Goal: Task Accomplishment & Management: Manage account settings

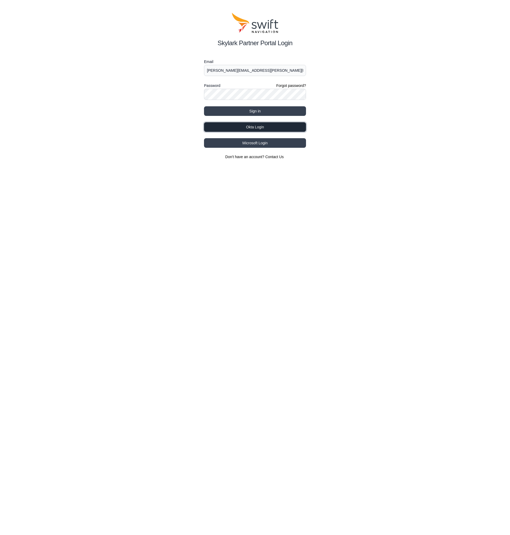
click at [252, 126] on button "Okta Login" at bounding box center [255, 127] width 102 height 10
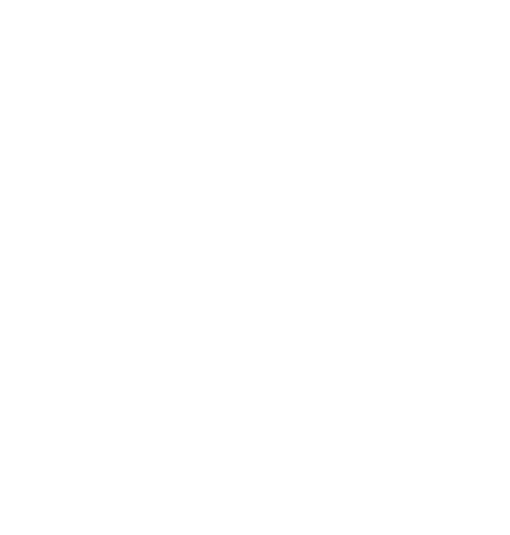
select select
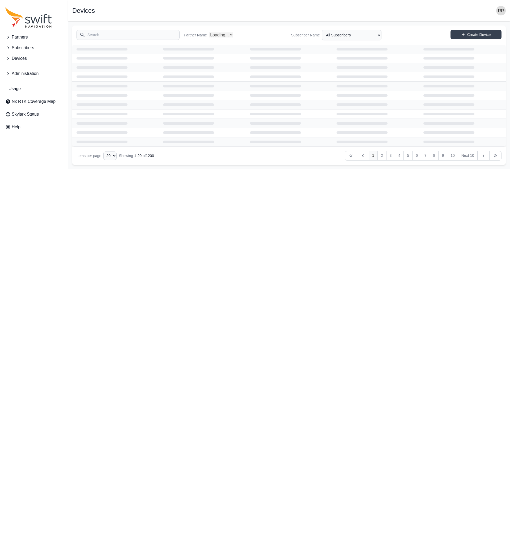
select select "Partner Name"
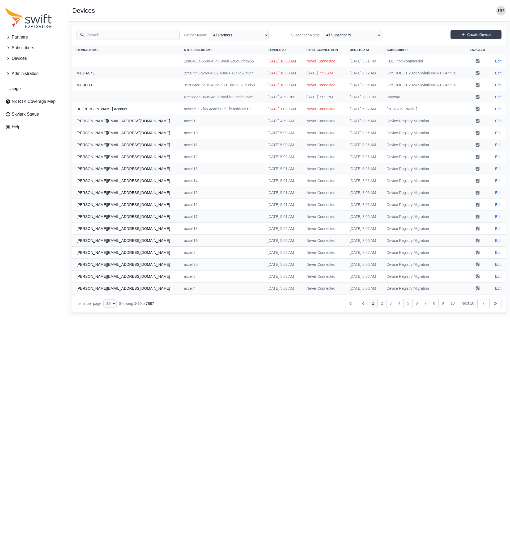
click at [8, 73] on icon "Sidenav" at bounding box center [8, 73] width 2 height 3
click at [19, 109] on span "Certificates" at bounding box center [20, 107] width 30 height 6
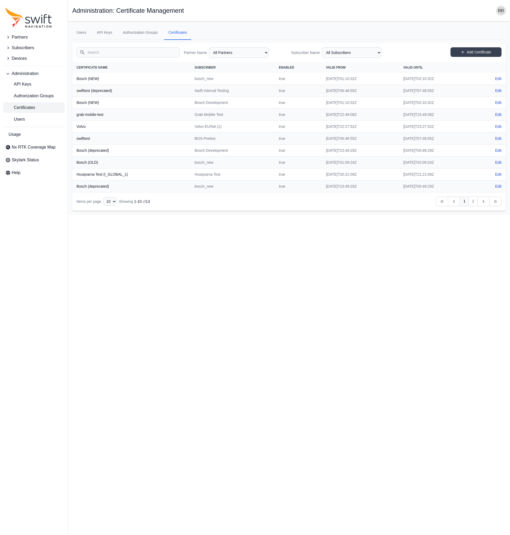
click at [106, 197] on div "Items per page 10 15 20 25 50" at bounding box center [97, 201] width 40 height 9
click at [103, 197] on select "10 15 20 25 50" at bounding box center [109, 201] width 13 height 9
select select "50"
click option "50" at bounding box center [0, 0] width 0 height 0
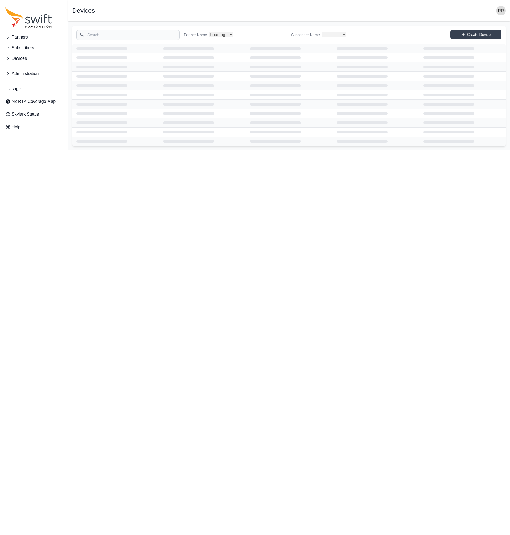
select select
select select "Partner Name"
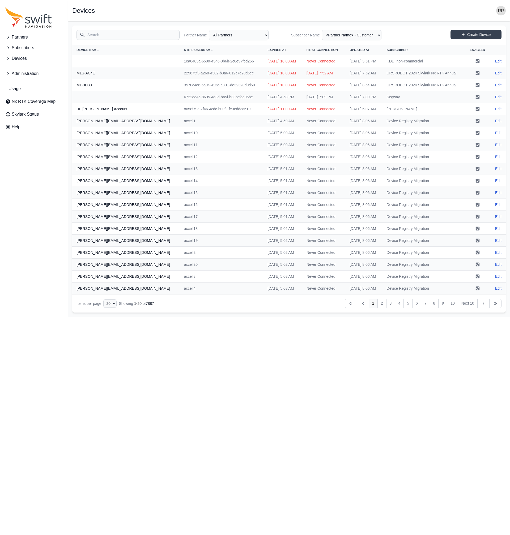
click at [103, 39] on input "Search" at bounding box center [128, 35] width 103 height 10
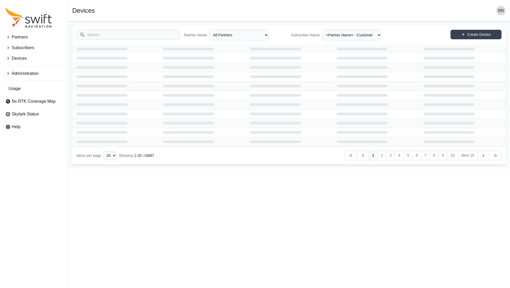
click at [6, 47] on icon "Sidenav" at bounding box center [7, 47] width 5 height 5
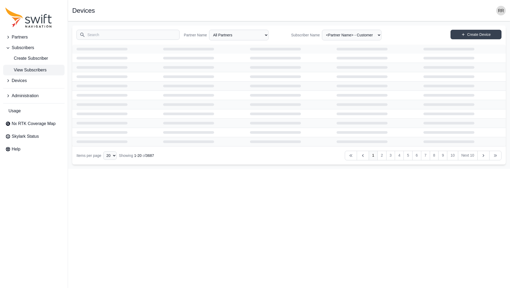
click at [12, 70] on span "View Subscribers" at bounding box center [25, 70] width 41 height 6
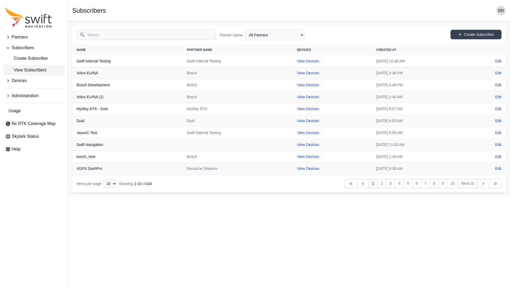
click at [12, 97] on span "Administration" at bounding box center [25, 96] width 27 height 6
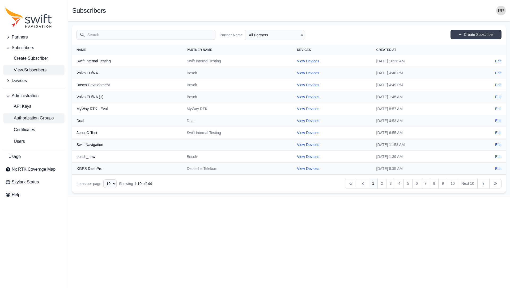
click at [33, 120] on span "Authorization Groups" at bounding box center [29, 118] width 48 height 6
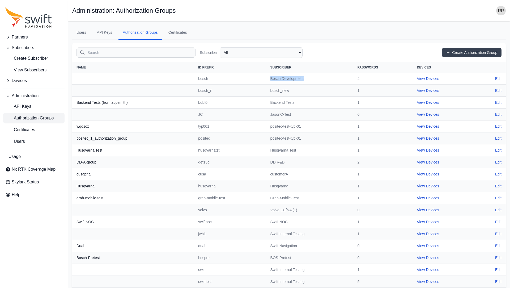
drag, startPoint x: 315, startPoint y: 79, endPoint x: 276, endPoint y: 78, distance: 39.1
click at [276, 78] on td "Bosch Development" at bounding box center [309, 79] width 87 height 12
copy td "Bosch Development"
click at [428, 82] on td "View Devices" at bounding box center [444, 79] width 63 height 12
click at [429, 80] on link "View Devices" at bounding box center [428, 79] width 22 height 4
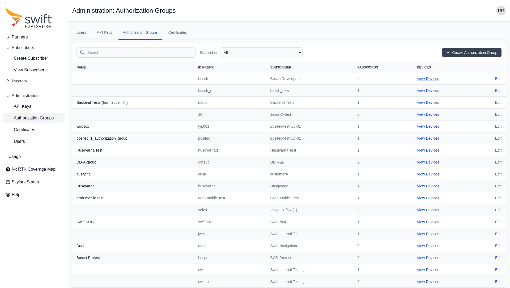
select select "b43f0a7d-dd7d-4ae8-a927-b73cea2dd96c"
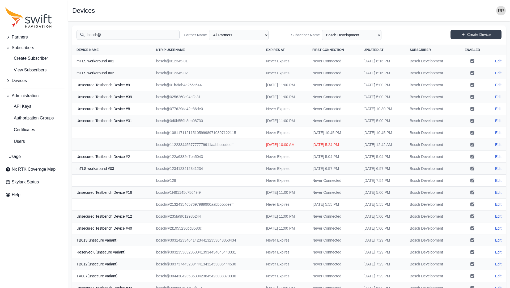
click at [495, 61] on link "Edit" at bounding box center [498, 60] width 6 height 5
select select "ab3272ce-40d0-4c94-a524-96a758ab755c"
select select "b43f0a7d-dd7d-4ae8-a927-b73cea2dd96c"
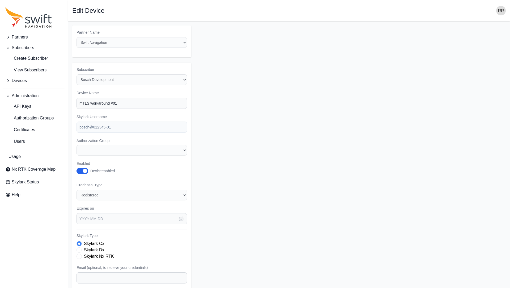
select select "b43f0a7d-dd7d-4ae8-a927-b73cea2dd96c"
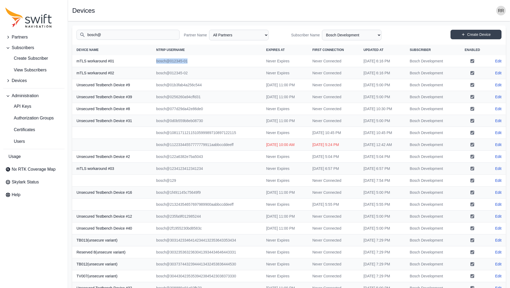
drag, startPoint x: 186, startPoint y: 63, endPoint x: 147, endPoint y: 61, distance: 39.1
click at [152, 61] on td "bosch@012345-01" at bounding box center [207, 61] width 110 height 12
copy td "bosch@012345-01"
click at [195, 19] on nav "Open sidebar Devices" at bounding box center [289, 10] width 442 height 21
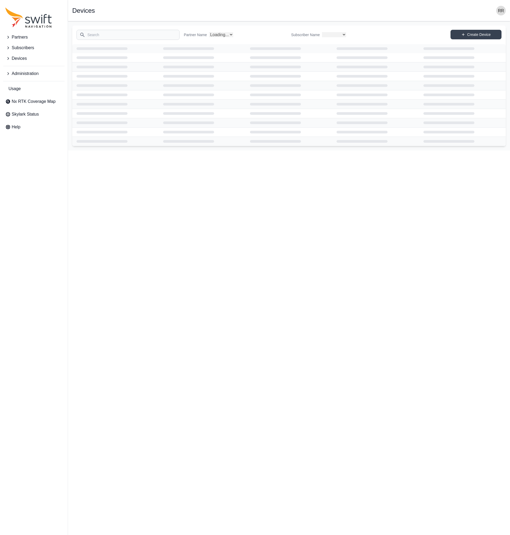
select select
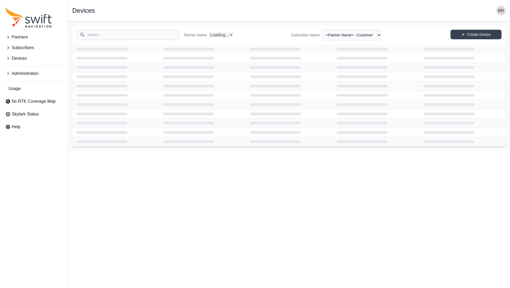
select select "Partner Name"
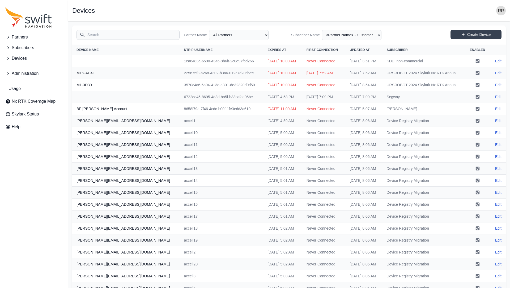
click at [123, 33] on input "Search" at bounding box center [128, 35] width 103 height 10
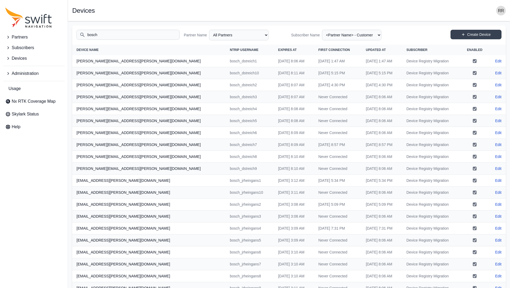
type input "bosch"
click at [7, 59] on icon "Sidenav" at bounding box center [7, 58] width 5 height 5
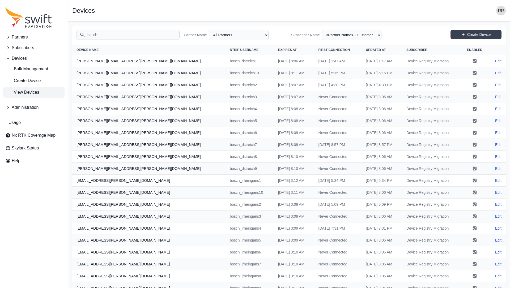
click at [14, 92] on span "View Devices" at bounding box center [22, 92] width 34 height 6
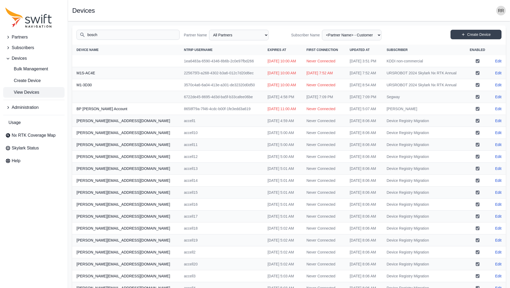
click at [17, 107] on span "Administration" at bounding box center [25, 107] width 27 height 6
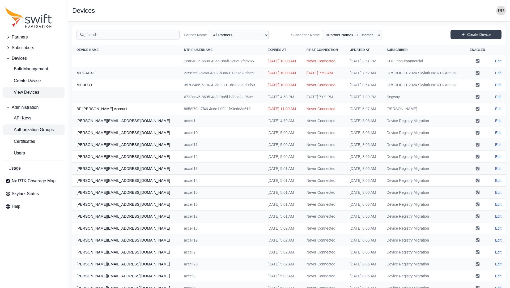
click at [32, 128] on span "Authorization Groups" at bounding box center [29, 130] width 48 height 6
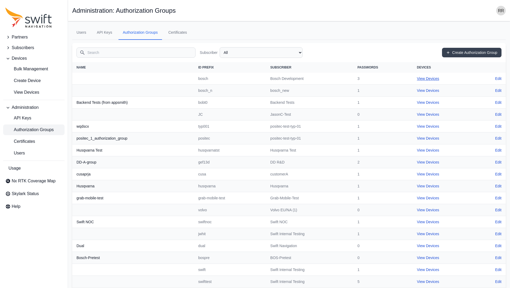
click at [428, 79] on link "View Devices" at bounding box center [428, 79] width 22 height 4
select select "b43f0a7d-dd7d-4ae8-a927-b73cea2dd96c"
click at [26, 140] on span "Certificates" at bounding box center [20, 141] width 30 height 6
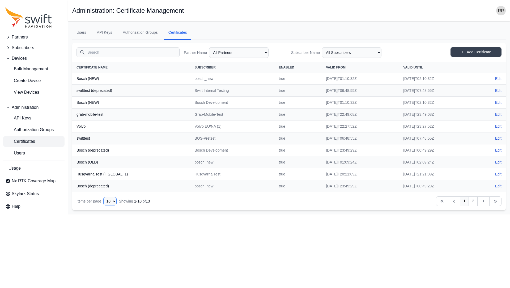
click at [103, 197] on select "10 15 20 25 50" at bounding box center [109, 201] width 13 height 9
select select "50"
click option "50" at bounding box center [0, 0] width 0 height 0
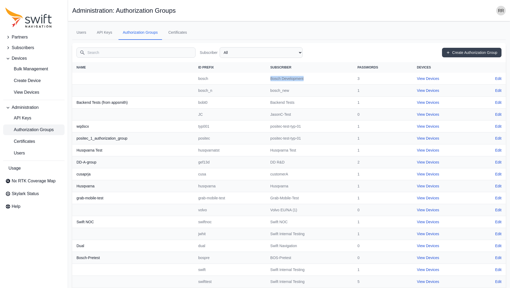
drag, startPoint x: 276, startPoint y: 81, endPoint x: 332, endPoint y: 76, distance: 56.0
click at [332, 76] on td "Bosch Development" at bounding box center [309, 79] width 87 height 12
copy td "Bosch Development"
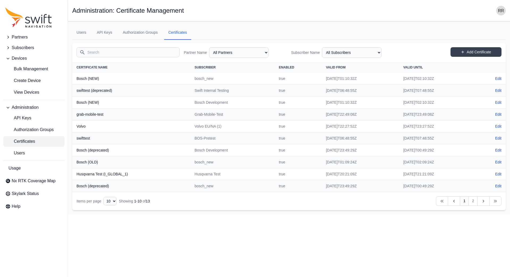
click at [114, 197] on nav "Items per page 10 15 20 25 50 Showing 1 - 10 of 13 Previous Previous 1 2 Next N…" at bounding box center [289, 201] width 434 height 18
click at [103, 197] on select "10 15 20 25 50" at bounding box center [109, 201] width 13 height 9
select select "50"
click option "50" at bounding box center [0, 0] width 0 height 0
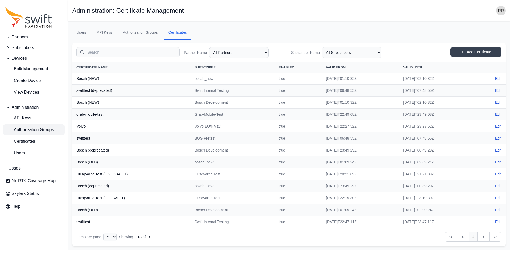
click at [36, 132] on span "Authorization Groups" at bounding box center [29, 130] width 48 height 6
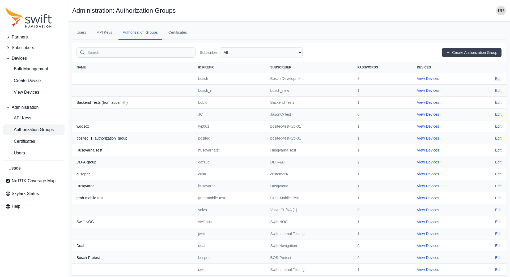
click at [496, 78] on link "Edit" at bounding box center [498, 78] width 6 height 5
select select "b43f0a7d-dd7d-4ae8-a927-b73cea2dd96c"
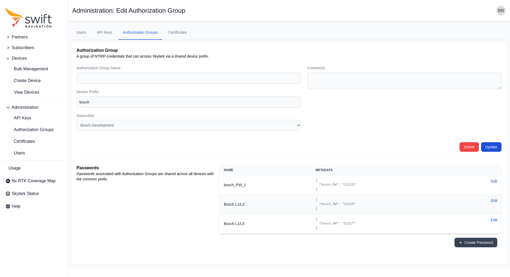
click at [181, 230] on div "Passwords Passwords associated with Authorization Groups are shared across all …" at bounding box center [146, 208] width 139 height 87
click at [465, 245] on button "Create Password" at bounding box center [476, 243] width 43 height 10
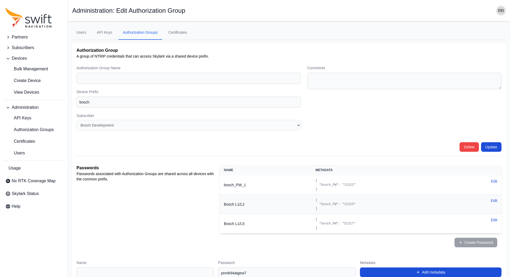
scroll to position [23, 0]
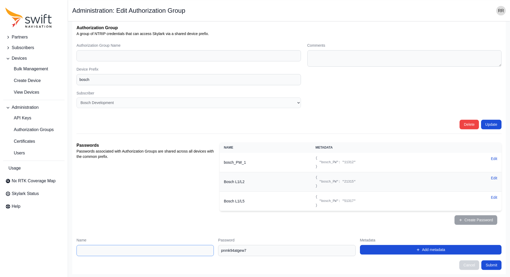
click at [184, 248] on input "Name" at bounding box center [145, 250] width 137 height 11
type input "Temp"
click at [268, 246] on input "pnmk94atgew7" at bounding box center [286, 250] width 137 height 11
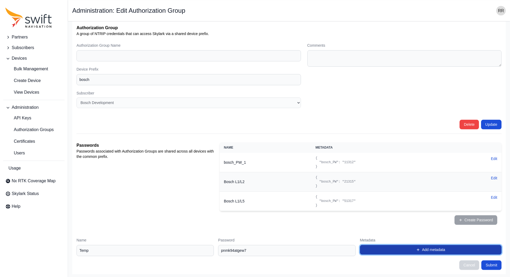
click at [420, 248] on button "Add metadata" at bounding box center [431, 250] width 142 height 10
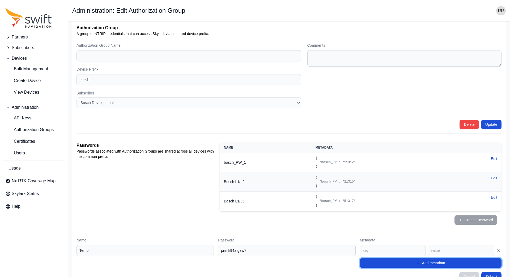
scroll to position [36, 0]
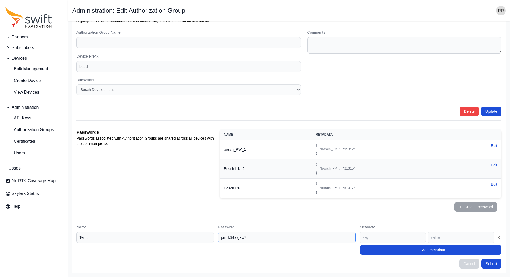
click at [320, 238] on input "pnmk94atgew7" at bounding box center [286, 237] width 137 height 11
click at [486, 263] on button "Submit" at bounding box center [491, 264] width 20 height 10
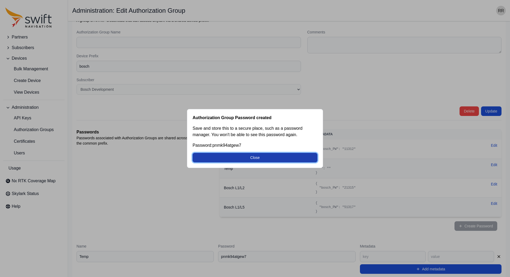
click at [233, 158] on button "Close" at bounding box center [255, 158] width 125 height 10
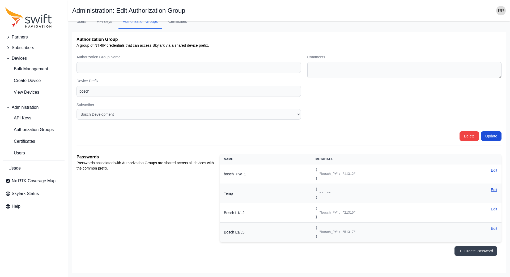
click at [496, 188] on button "Edit" at bounding box center [494, 189] width 6 height 5
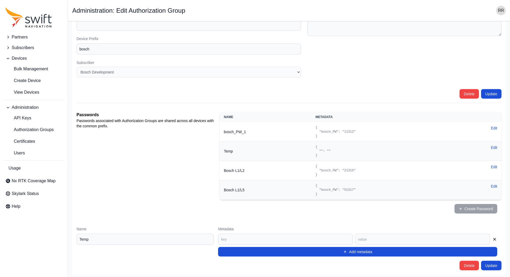
scroll to position [55, 0]
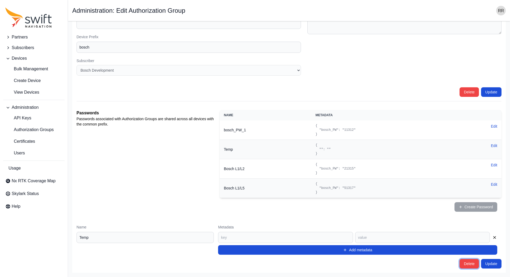
click at [469, 263] on button "Delete" at bounding box center [469, 264] width 19 height 10
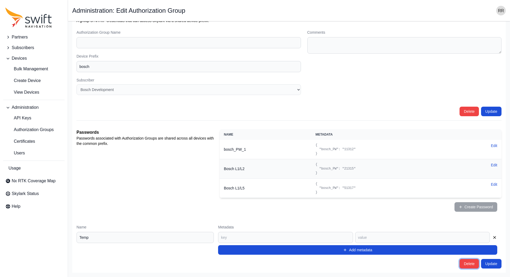
scroll to position [36, 0]
click at [469, 263] on button "Delete" at bounding box center [469, 264] width 19 height 10
click at [193, 198] on div "Passwords Passwords associated with Authorization Groups are shared across all …" at bounding box center [146, 172] width 139 height 87
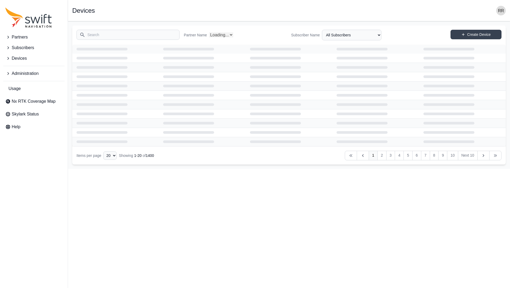
select select "Partner Name"
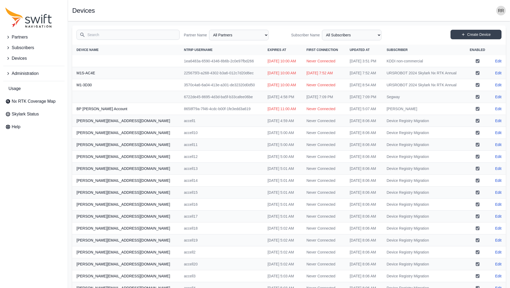
click at [106, 36] on input "Search" at bounding box center [128, 35] width 103 height 10
click at [5, 45] on button "Subscribers" at bounding box center [33, 48] width 61 height 11
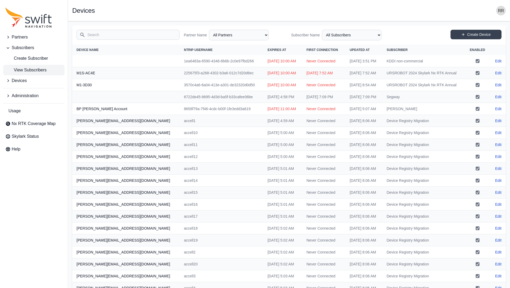
click at [15, 70] on span "View Subscribers" at bounding box center [25, 70] width 41 height 6
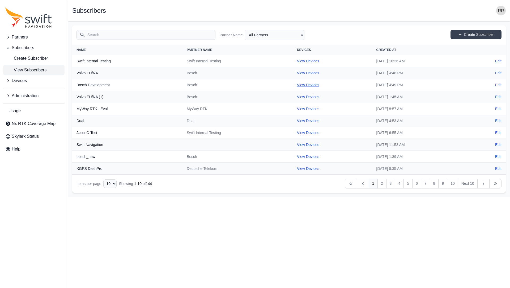
click at [297, 86] on link "View Devices" at bounding box center [308, 85] width 22 height 4
select select "b43f0a7d-dd7d-4ae8-a927-b73cea2dd96c"
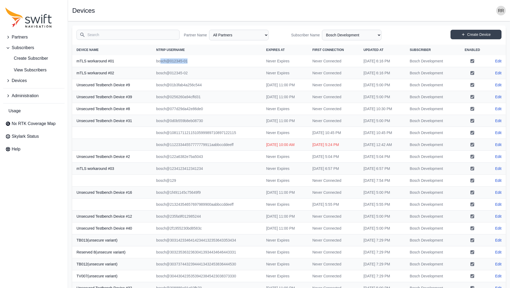
drag, startPoint x: 191, startPoint y: 62, endPoint x: 152, endPoint y: 63, distance: 38.3
click at [152, 63] on td "bosch@012345-01" at bounding box center [207, 61] width 110 height 12
click at [152, 146] on td "bosch@11223344557777779911aabbccddeeff" at bounding box center [207, 145] width 110 height 12
drag, startPoint x: 149, startPoint y: 146, endPoint x: 219, endPoint y: 146, distance: 70.4
click at [219, 146] on td "bosch@11223344557777779911aabbccddeeff" at bounding box center [207, 145] width 110 height 12
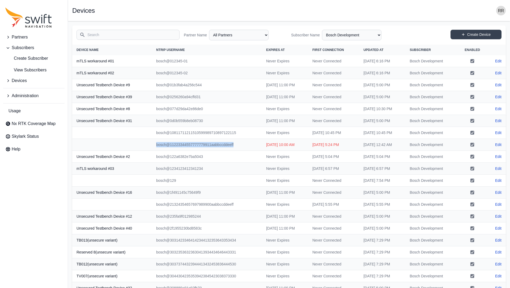
copy td "bosch@11223344557777779911aabbccddeeff"
click at [495, 145] on link "Edit" at bounding box center [498, 144] width 6 height 5
select select "ab3272ce-40d0-4c94-a524-96a758ab755c"
select select "b43f0a7d-dd7d-4ae8-a927-b73cea2dd96c"
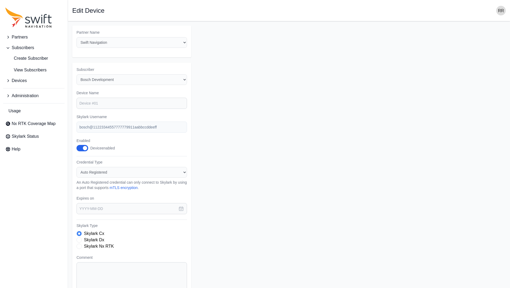
type input "2025-05-08"
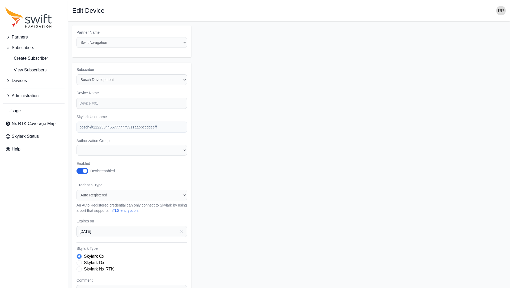
click at [235, 130] on form "Partner Name Select a Partner AlpsAlpine Asensing Bad Elf Bench Mark Equipment …" at bounding box center [289, 181] width 434 height 311
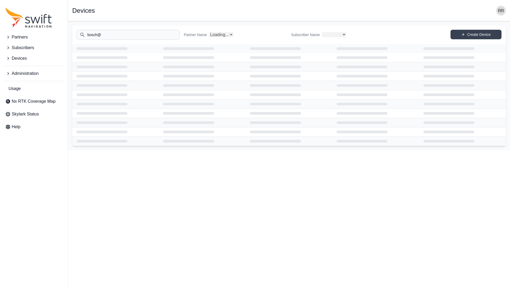
select select "b43f0a7d-dd7d-4ae8-a927-b73cea2dd96c"
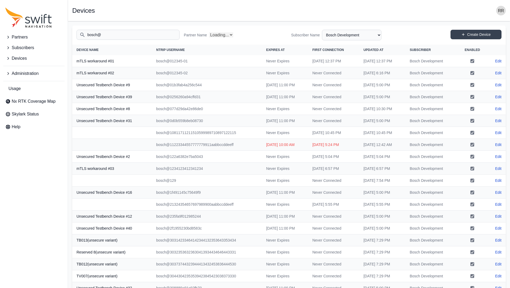
select select "Partner Name"
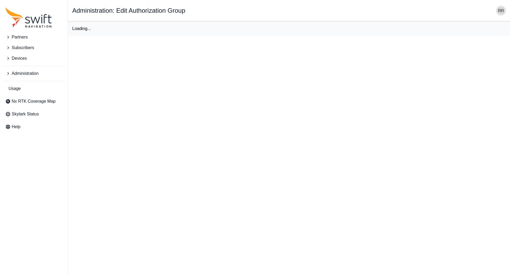
select select "b43f0a7d-dd7d-4ae8-a927-b73cea2dd96c"
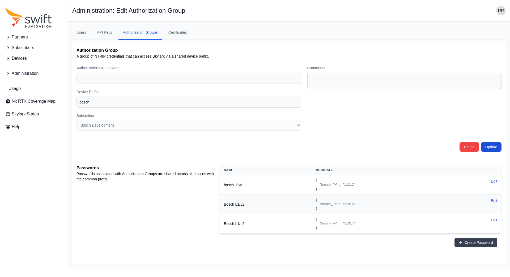
click at [29, 172] on div "Partners Subscribers Devices Administration Usage Nx RTK Coverage Map Skylark S…" at bounding box center [34, 138] width 68 height 277
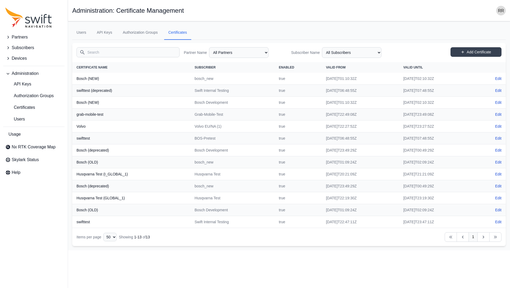
select select "50"
click at [28, 111] on link "Certificates" at bounding box center [33, 107] width 61 height 11
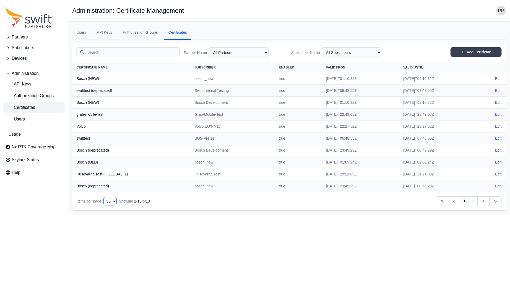
click at [103, 197] on select "10 15 20 25 50" at bounding box center [109, 201] width 13 height 9
click option "50" at bounding box center [0, 0] width 0 height 0
click at [84, 90] on th "swifttest (deprecated)" at bounding box center [131, 91] width 118 height 12
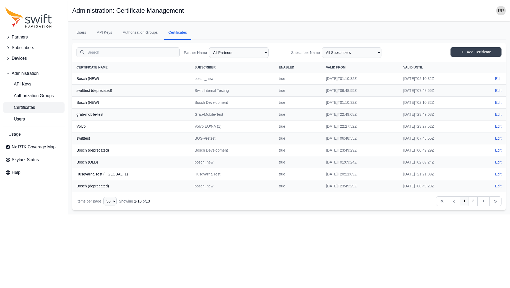
click at [84, 90] on th "swifttest (deprecated)" at bounding box center [131, 91] width 118 height 12
click at [90, 79] on th "Bosch (NEW)" at bounding box center [131, 79] width 118 height 12
drag, startPoint x: 230, startPoint y: 103, endPoint x: 182, endPoint y: 103, distance: 48.1
click at [182, 103] on tr "Bosch (NEW) Bosch Development true 2025-05-20T01:10:32Z 2026-05-20T02:10:32Z Ed…" at bounding box center [289, 103] width 434 height 12
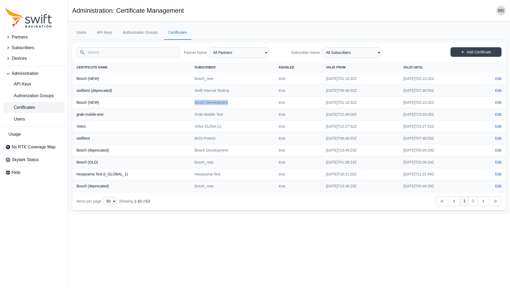
copy tr "Bosch Development"
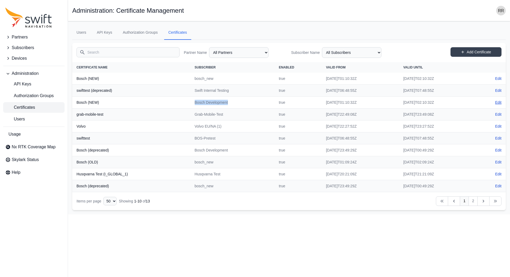
click at [496, 100] on link "Edit" at bounding box center [498, 102] width 6 height 5
select select "b43f0a7d-dd7d-4ae8-a927-b73cea2dd96c"
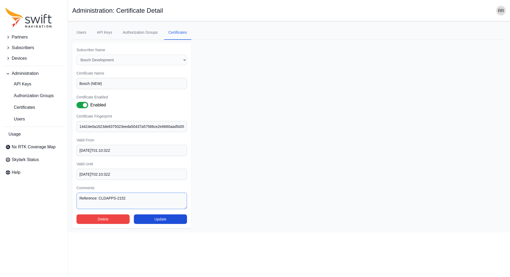
drag, startPoint x: 130, startPoint y: 200, endPoint x: 99, endPoint y: 198, distance: 30.6
click at [99, 198] on textarea "Reference: CLDAPPS-2152" at bounding box center [132, 201] width 111 height 16
click at [393, 149] on form "Subscriber Name Select a Subscriber <Partner Name> - Customer 1 <Partner Name> …" at bounding box center [289, 135] width 434 height 185
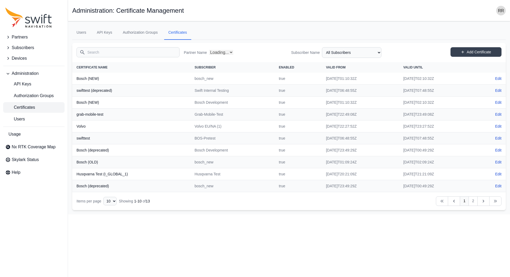
select select "Partner Name"
click at [199, 105] on td "Bosch Development" at bounding box center [232, 103] width 84 height 12
click at [497, 103] on link "Edit" at bounding box center [498, 102] width 6 height 5
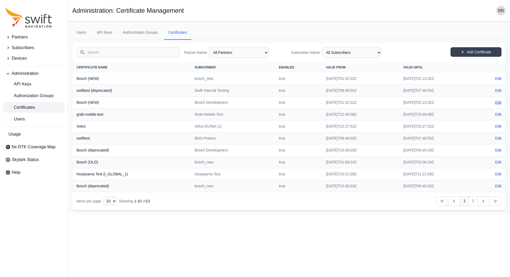
select select "b43f0a7d-dd7d-4ae8-a927-b73cea2dd96c"
click at [496, 162] on link "Edit" at bounding box center [498, 162] width 6 height 5
click at [197, 76] on td "bosch_new" at bounding box center [232, 79] width 84 height 12
copy td "bosch_new"
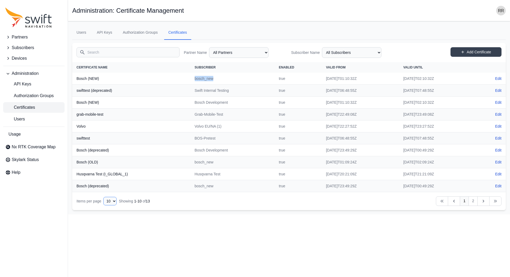
click at [103, 197] on select "10 15 20 25 50" at bounding box center [109, 201] width 13 height 9
select select "50"
click option "50" at bounding box center [0, 0] width 0 height 0
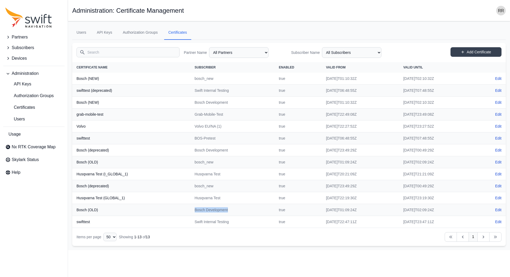
drag, startPoint x: 225, startPoint y: 209, endPoint x: 180, endPoint y: 210, distance: 44.4
click at [180, 210] on tr "Bosch (OLD) Bosch Development true 2025-05-20T01:09:24Z 2026-05-20T02:09:24Z Ed…" at bounding box center [289, 210] width 434 height 12
copy tr "Bosch Development"
click at [499, 210] on link "Edit" at bounding box center [498, 209] width 6 height 5
click at [498, 147] on td "Edit" at bounding box center [490, 151] width 29 height 12
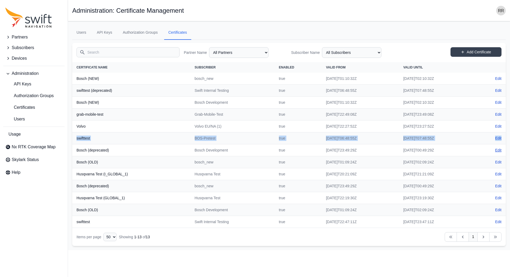
click at [498, 150] on link "Edit" at bounding box center [498, 150] width 6 height 5
click at [498, 78] on link "Edit" at bounding box center [498, 78] width 6 height 5
click at [126, 51] on input "Search" at bounding box center [128, 52] width 103 height 10
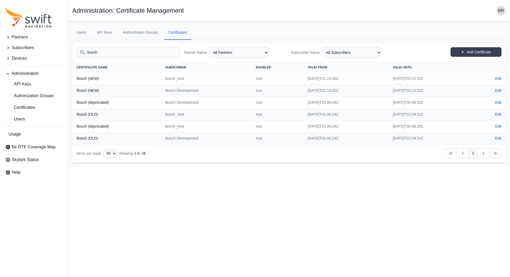
type input "bosch"
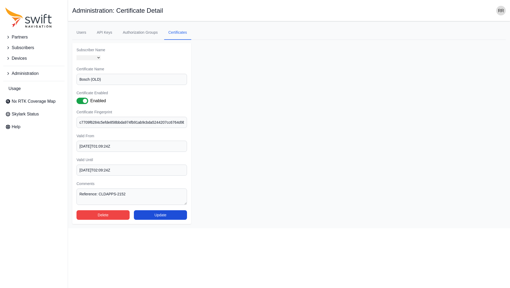
select select "975d8786-9359-43ab-aeb9-437643dfed1f"
select select "b43f0a7d-dd7d-4ae8-a927-b73cea2dd96c"
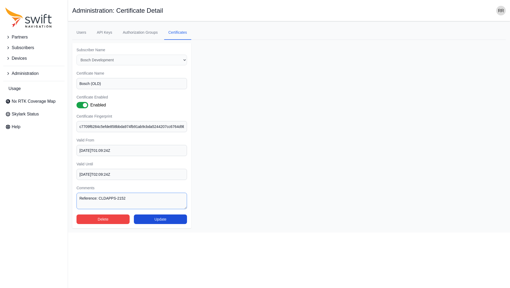
drag, startPoint x: 138, startPoint y: 201, endPoint x: 99, endPoint y: 198, distance: 38.4
click at [99, 198] on textarea "Reference: CLDAPPS-2152" at bounding box center [132, 201] width 111 height 16
click at [409, 233] on html "Partners Subscribers Devices Administration Usage Nx RTK Coverage Map Skylark S…" at bounding box center [255, 116] width 510 height 233
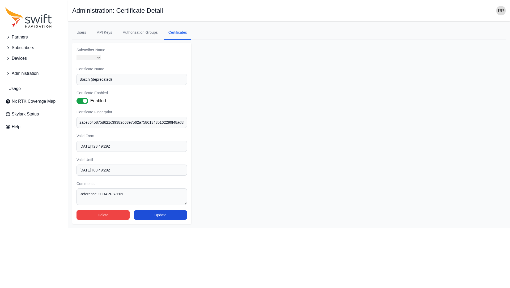
select select "b43f0a7d-dd7d-4ae8-a927-b73cea2dd96c"
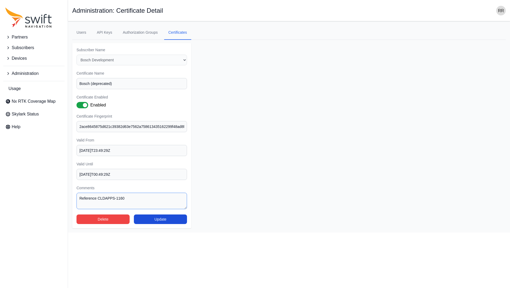
drag, startPoint x: 99, startPoint y: 198, endPoint x: 142, endPoint y: 202, distance: 43.2
click at [142, 202] on textarea "Reference CLDAPPS-1160" at bounding box center [132, 201] width 111 height 16
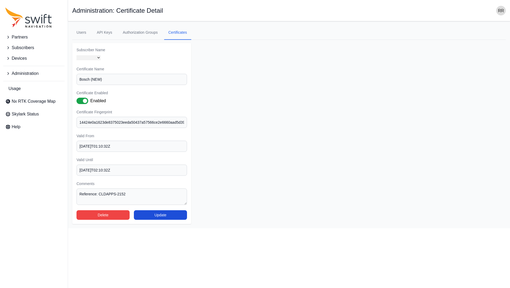
select select "975d8786-9359-43ab-aeb9-437643dfed1f"
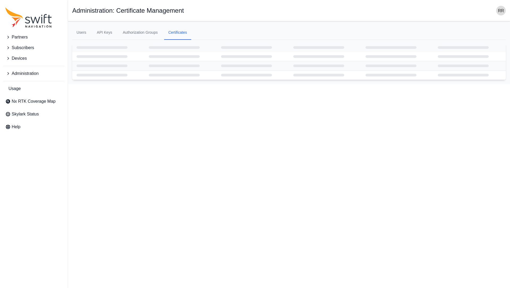
select select
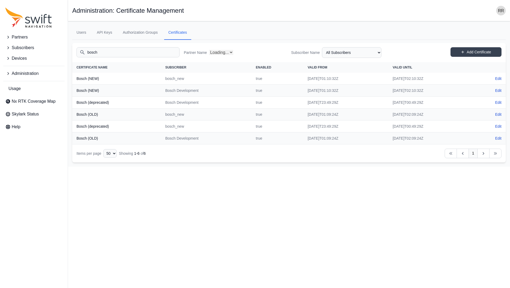
select select "Partner Name"
click at [322, 47] on select "All Subscribers <Partner Name> - Customer 1 <Partner Name> - Customer 2 <Partne…" at bounding box center [352, 52] width 60 height 11
select select "b43f0a7d-dd7d-4ae8-a927-b73cea2dd96c"
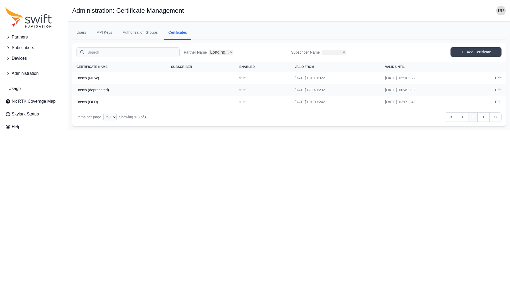
select select "b43f0a7d-dd7d-4ae8-a927-b73cea2dd96c"
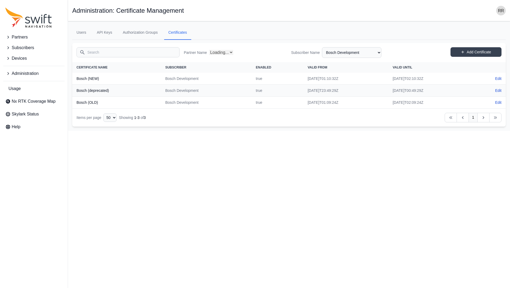
select select "Partner Name"
